Goal: Information Seeking & Learning: Learn about a topic

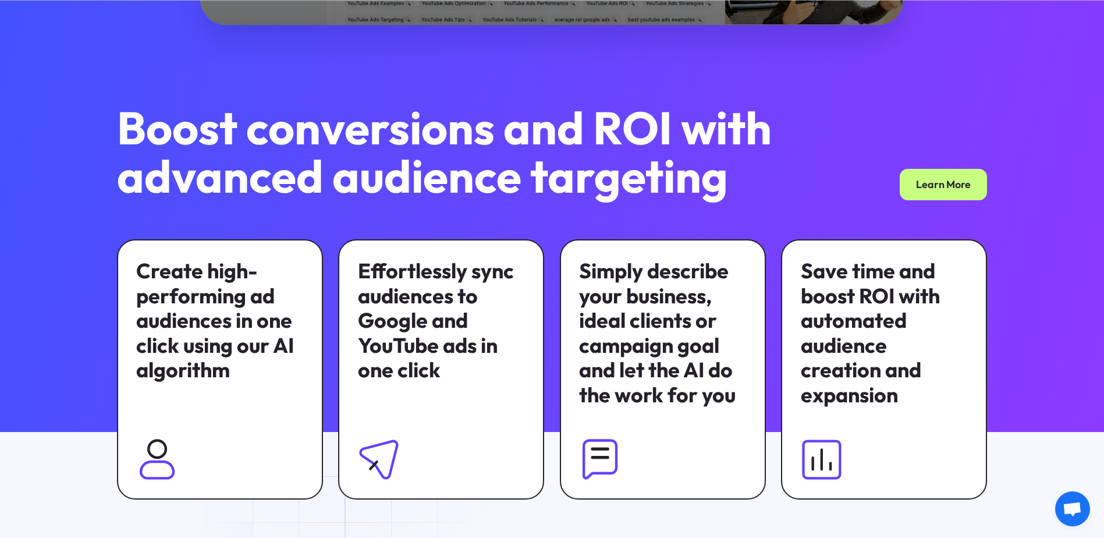
scroll to position [698, 0]
click at [97, 212] on div "Boost conversions and ROI with advanced audience targeting Learn More Create hi…" at bounding box center [552, 301] width 912 height 396
click at [96, 226] on div "Boost conversions and ROI with advanced audience targeting Learn More Create hi…" at bounding box center [552, 301] width 912 height 396
click at [96, 239] on div "Boost conversions and ROI with advanced audience targeting Learn More Create hi…" at bounding box center [552, 301] width 912 height 396
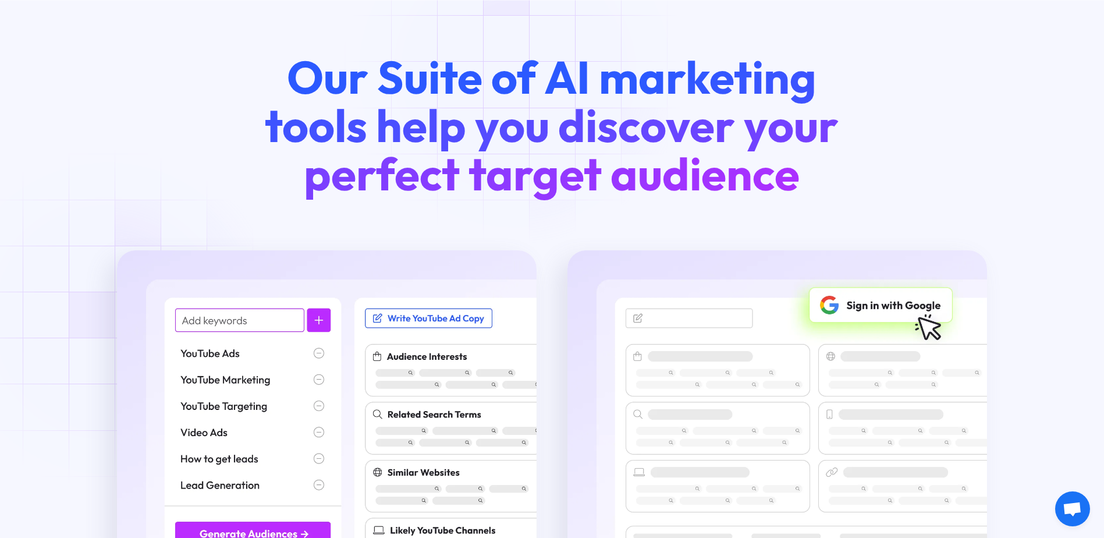
scroll to position [1571, 0]
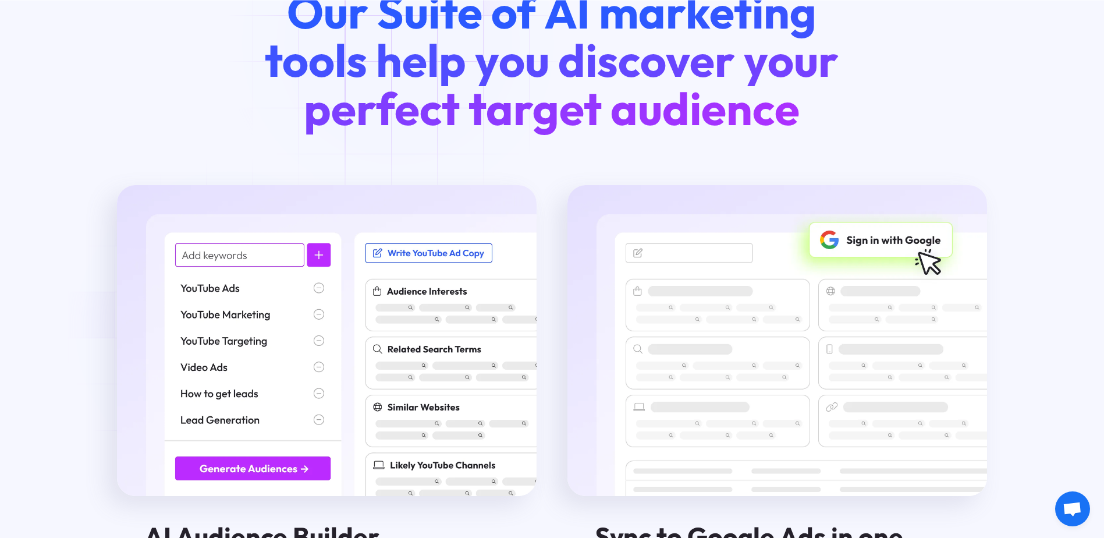
click at [223, 337] on img at bounding box center [326, 340] width 419 height 311
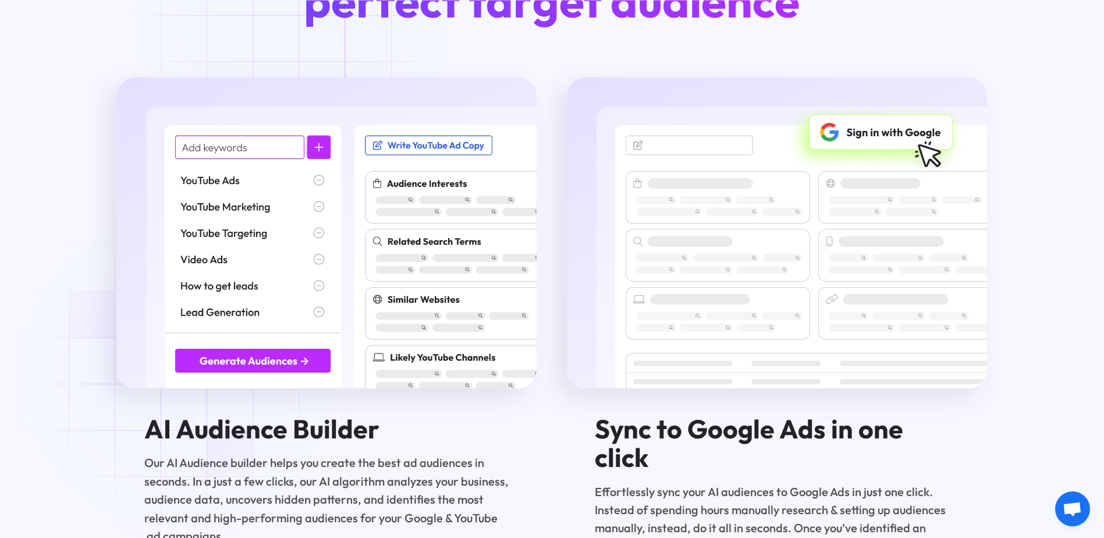
scroll to position [1687, 0]
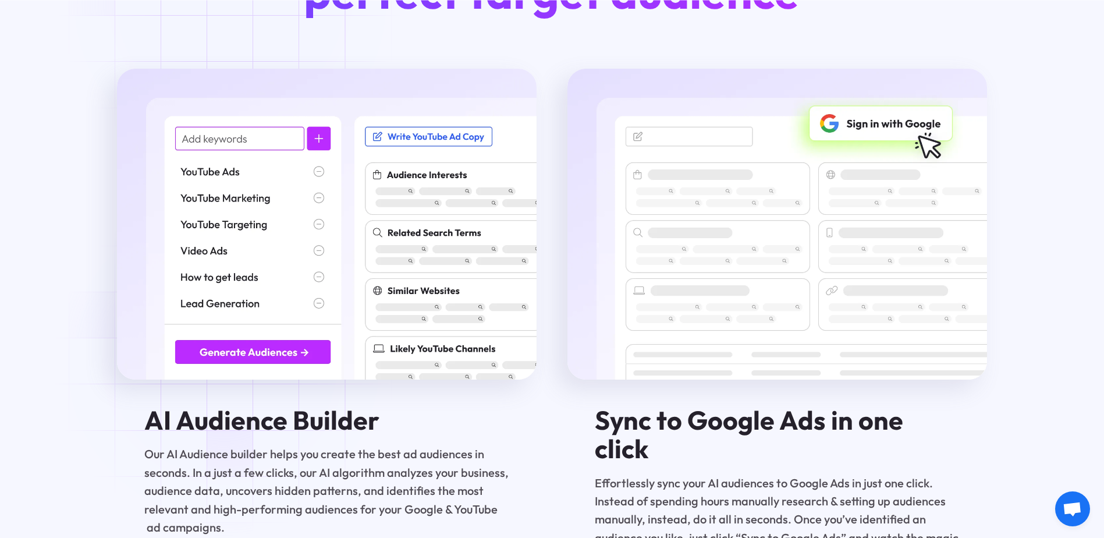
click at [225, 363] on img at bounding box center [326, 224] width 419 height 311
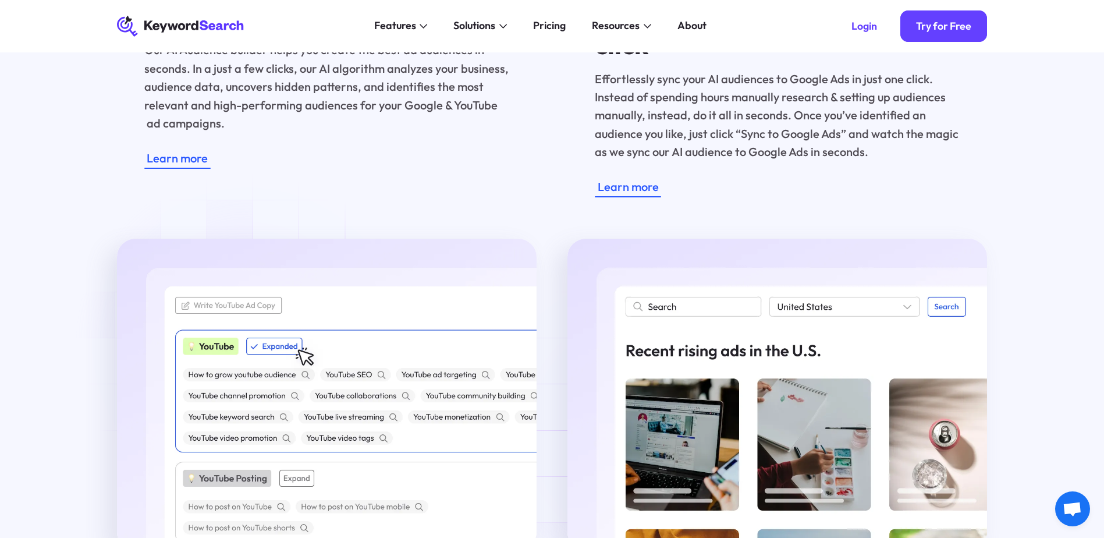
scroll to position [1978, 0]
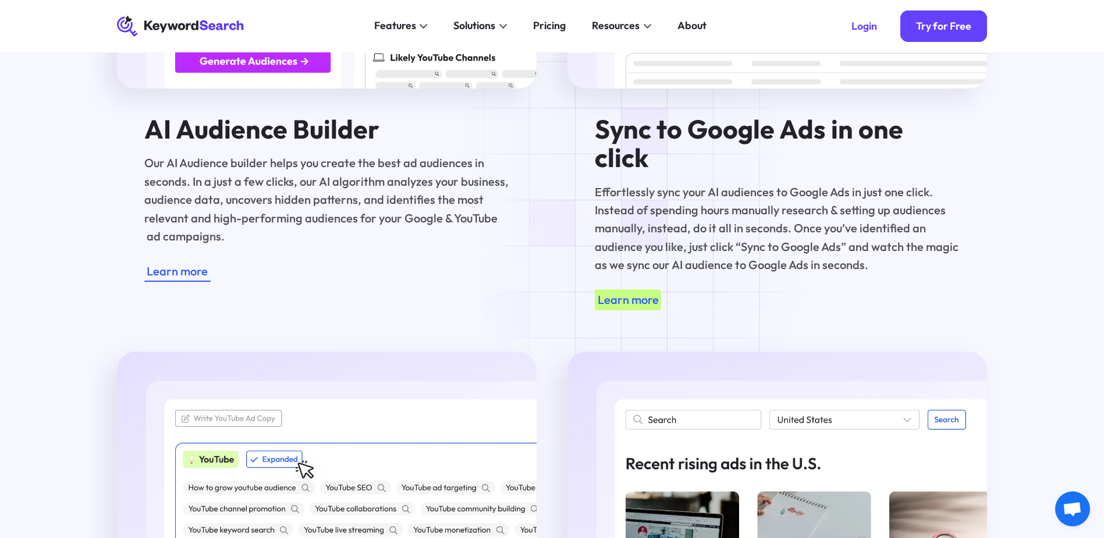
click at [644, 290] on div "Learn more" at bounding box center [628, 299] width 61 height 18
click at [611, 290] on div "Learn more" at bounding box center [628, 299] width 61 height 18
click at [620, 290] on div "Learn more" at bounding box center [628, 299] width 61 height 18
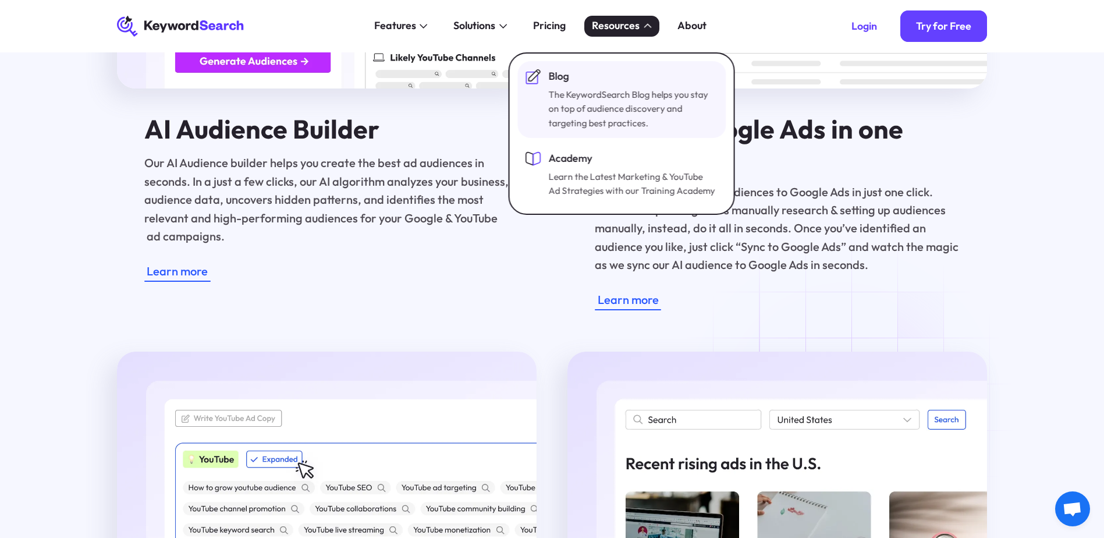
click at [605, 111] on div "The KeywordSearch Blog helps you stay on top of audience discovery and targetin…" at bounding box center [632, 108] width 166 height 43
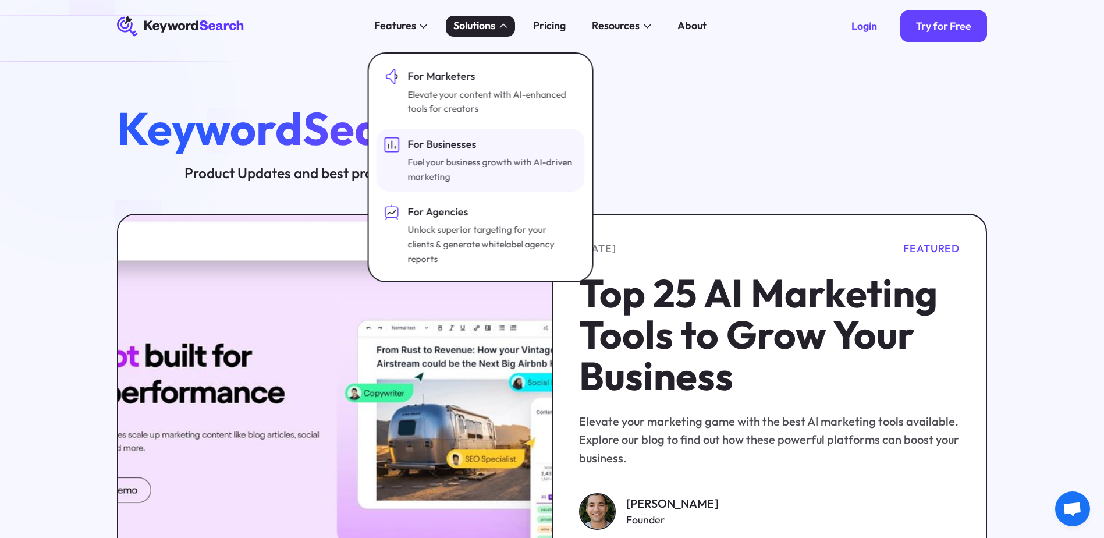
click at [450, 160] on div "Fuel your business growth with AI-driven marketing" at bounding box center [490, 169] width 166 height 29
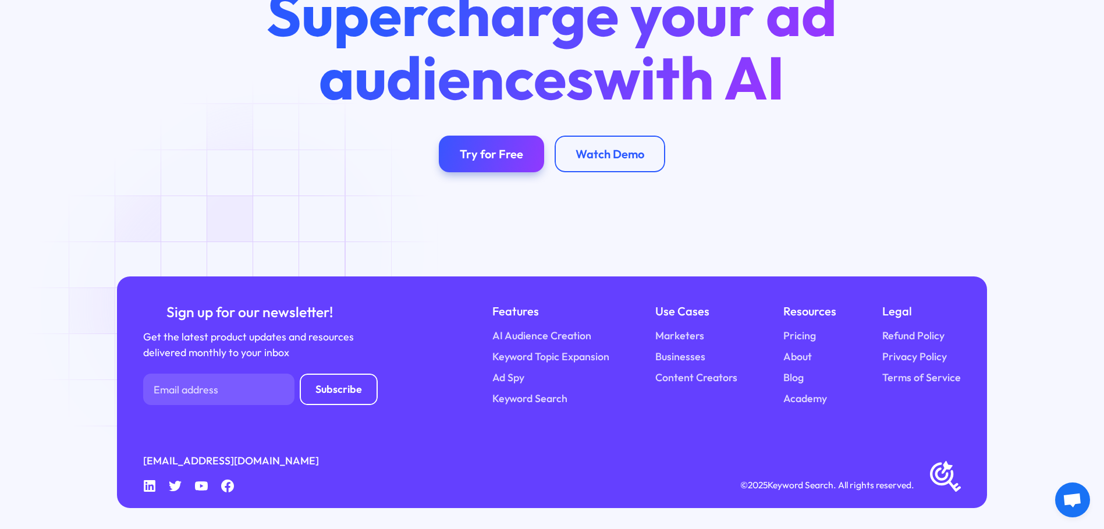
scroll to position [3044, 0]
